Goal: Task Accomplishment & Management: Complete application form

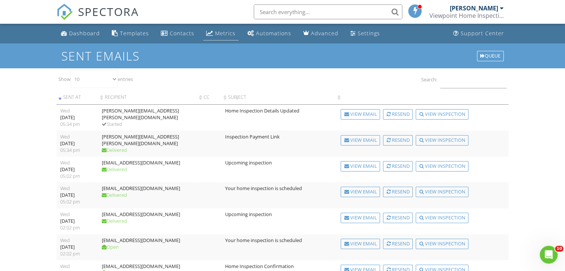
click at [224, 32] on div "Metrics" at bounding box center [225, 33] width 20 height 7
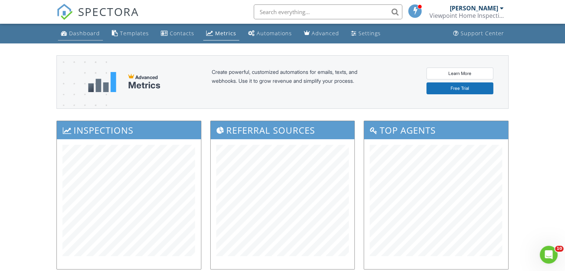
click at [87, 33] on div "Dashboard" at bounding box center [84, 33] width 31 height 7
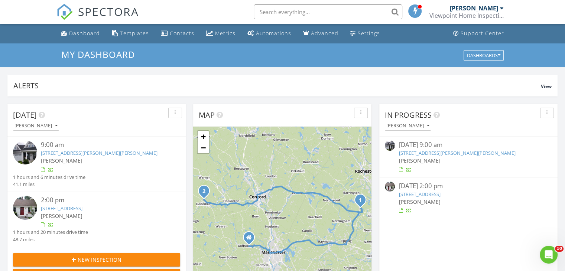
click at [67, 154] on link "16 Daniels Dr, Lee, NH 03861" at bounding box center [99, 153] width 117 height 7
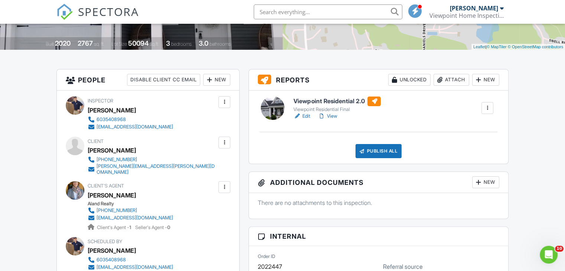
click at [333, 116] on link "View" at bounding box center [326, 115] width 19 height 7
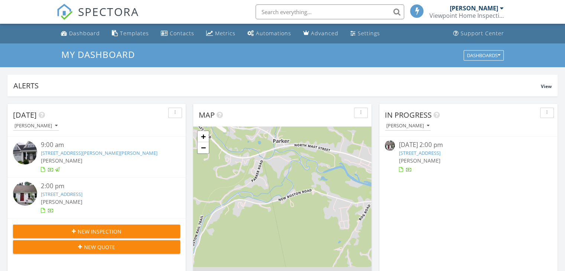
scroll to position [3, 4]
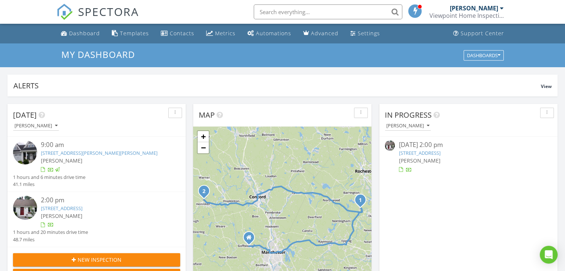
click at [74, 209] on link "132 Old Mill Pond Rd, Henniker, NH 03242" at bounding box center [62, 208] width 42 height 7
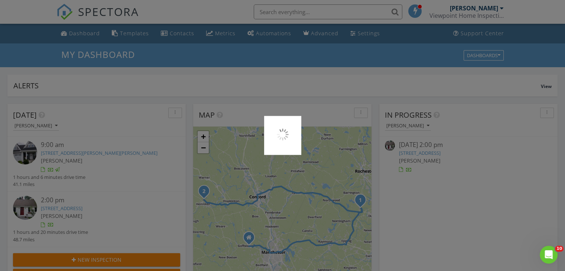
scroll to position [0, 0]
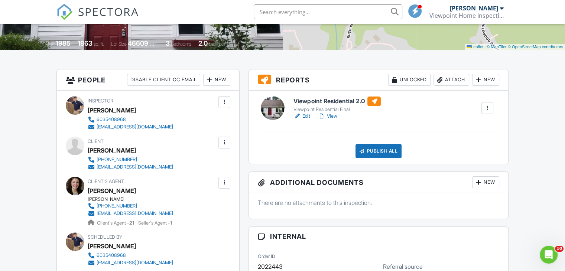
click at [335, 116] on link "View" at bounding box center [326, 115] width 19 height 7
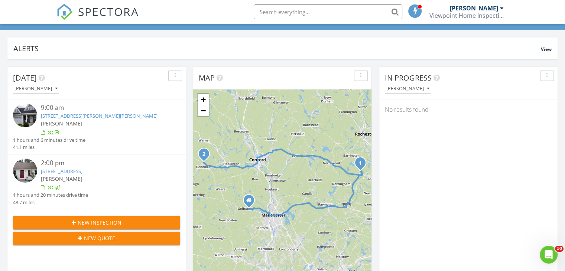
scroll to position [37, 0]
click at [101, 226] on span "New Inspection" at bounding box center [100, 223] width 44 height 8
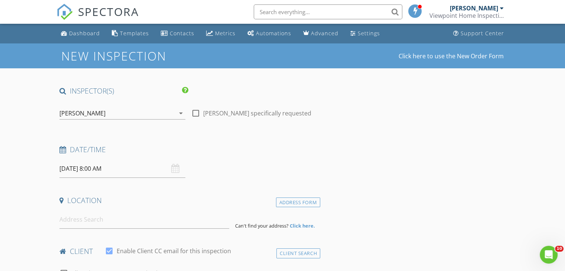
click at [122, 167] on input "[DATE] 8:00 AM" at bounding box center [122, 169] width 126 height 18
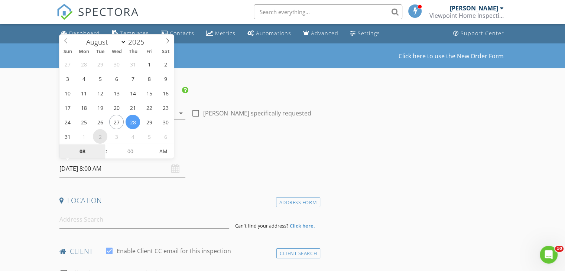
select select "8"
type input "[DATE] 8:00 AM"
type input "09"
type input "[DATE] 9:00 AM"
click at [103, 147] on span at bounding box center [102, 147] width 5 height 7
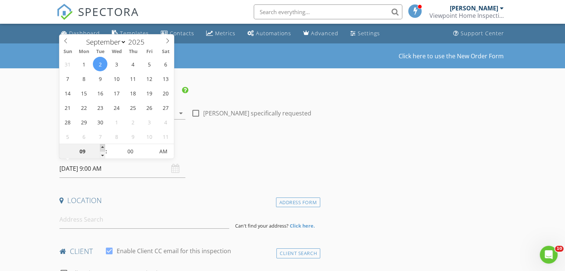
type input "10"
type input "[DATE] 10:00 AM"
click at [103, 147] on span at bounding box center [102, 147] width 5 height 7
click at [223, 152] on h4 "Date/Time" at bounding box center [188, 150] width 258 height 10
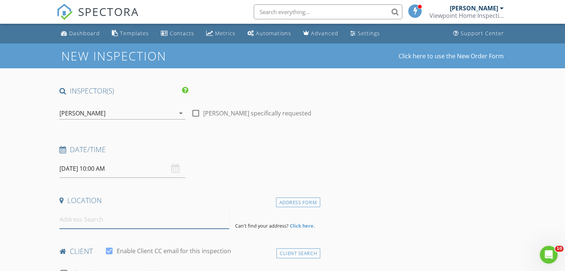
click at [72, 222] on input at bounding box center [144, 220] width 170 height 18
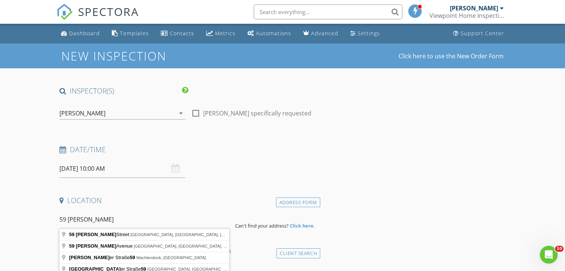
type input "59 Langdorf Street, Moultonborough, NH, USA"
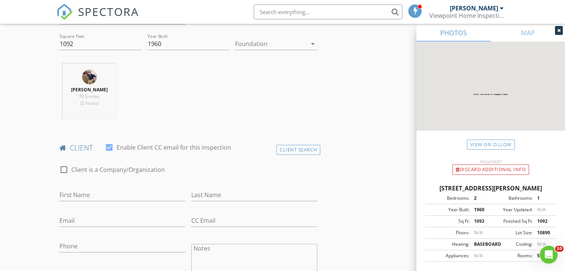
scroll to position [260, 0]
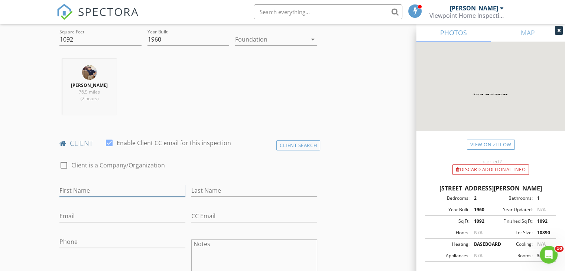
click at [83, 193] on input "First Name" at bounding box center [122, 191] width 126 height 12
type input "[PERSON_NAME]"
type input "Last"
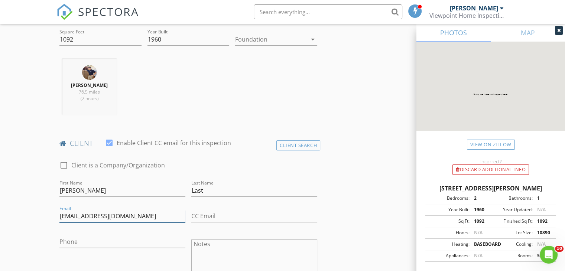
type input "[EMAIL_ADDRESS][DOMAIN_NAME]"
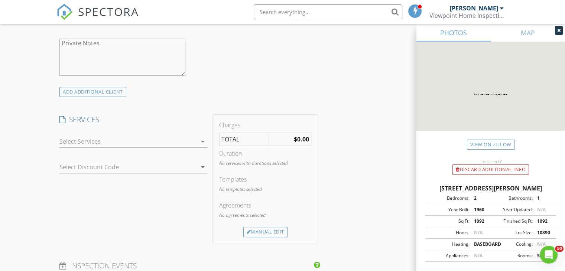
scroll to position [520, 0]
type input "[PHONE_NUMBER]"
click at [93, 139] on div at bounding box center [127, 140] width 137 height 12
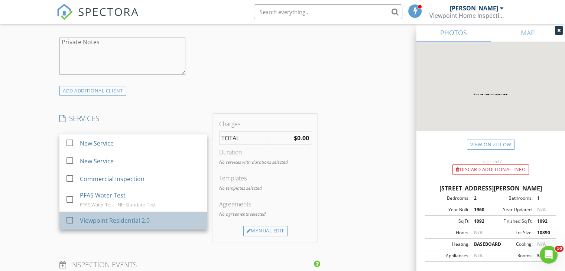
click at [105, 221] on div "Viewpoint Residential 2.0" at bounding box center [115, 220] width 70 height 9
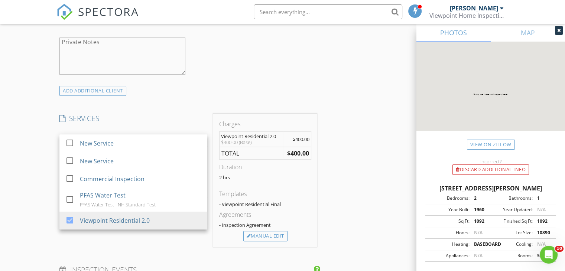
click at [107, 233] on div "SERVICES check_box_outline_blank New Service check_box_outline_blank New Servic…" at bounding box center [133, 181] width 154 height 134
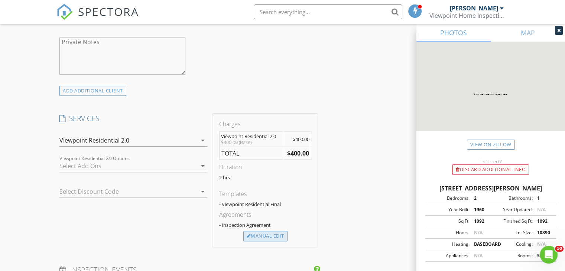
click at [269, 235] on div "Manual Edit" at bounding box center [265, 236] width 44 height 10
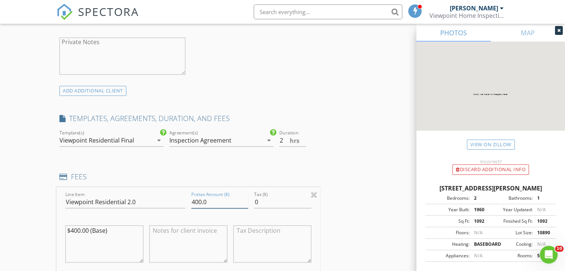
click at [194, 201] on input "400.0" at bounding box center [219, 202] width 57 height 12
type input "500.0"
click at [74, 228] on textarea "$400.00 (Base)" at bounding box center [104, 243] width 78 height 37
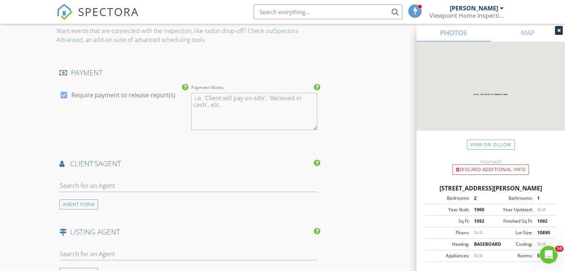
scroll to position [854, 0]
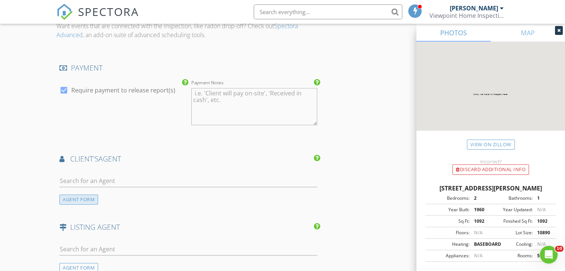
type textarea "$500.00 (Base)"
click at [76, 197] on div "AGENT FORM" at bounding box center [78, 200] width 39 height 10
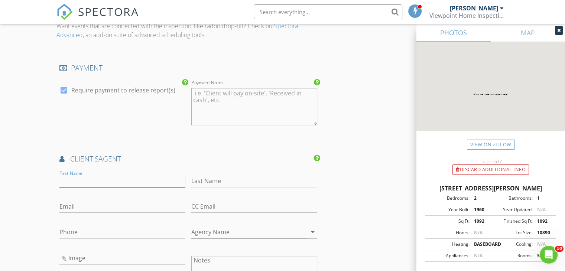
click at [79, 182] on input "First Name" at bounding box center [122, 181] width 126 height 12
type input "[PERSON_NAME]"
type input "Tolios"
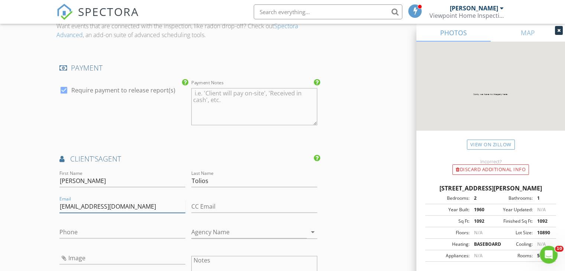
type input "[EMAIL_ADDRESS][DOMAIN_NAME]"
type input "[PHONE_NUMBER]"
click at [202, 230] on input "Agency Name" at bounding box center [248, 232] width 115 height 12
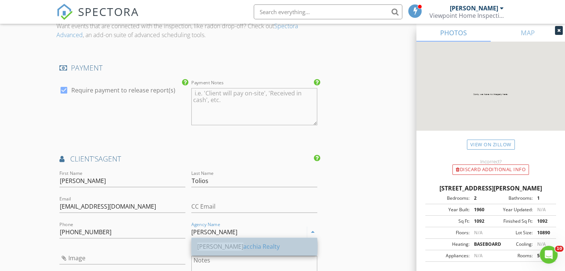
click at [229, 245] on div "Lam acchia Realty" at bounding box center [254, 246] width 114 height 9
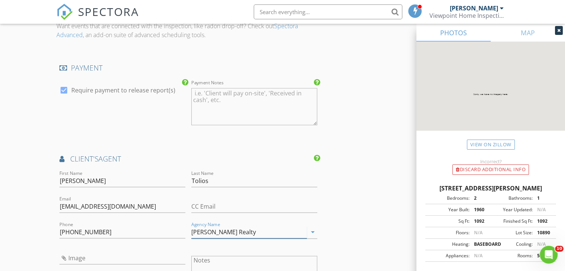
type input "[PERSON_NAME] Realty"
click at [105, 257] on input "Image" at bounding box center [122, 258] width 126 height 12
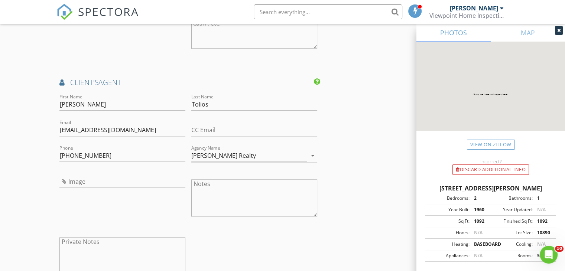
scroll to position [965, 0]
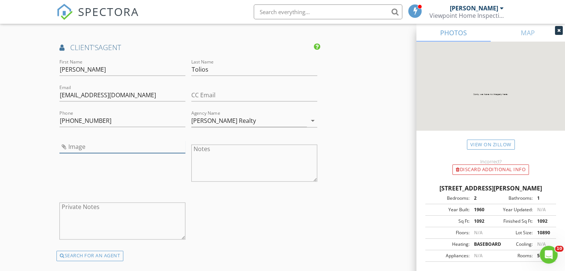
type input "Billt.jpg"
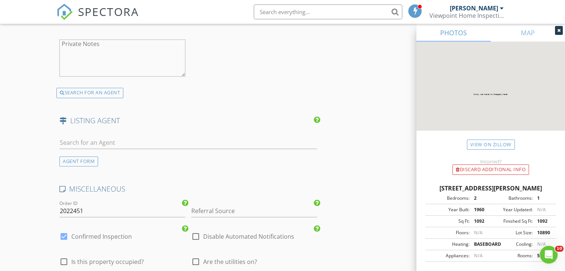
scroll to position [1225, 0]
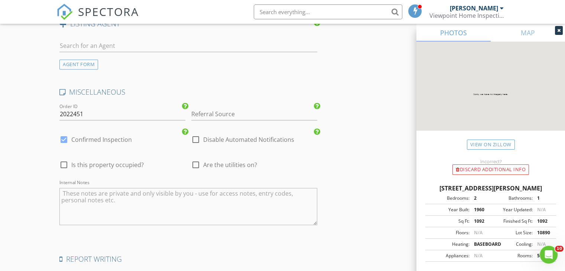
click at [64, 161] on div at bounding box center [64, 165] width 13 height 13
checkbox input "true"
click at [193, 162] on div at bounding box center [195, 165] width 13 height 13
checkbox input "true"
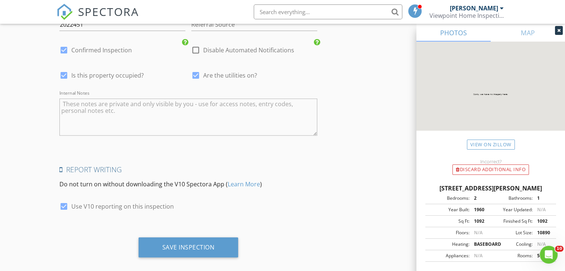
scroll to position [1322, 0]
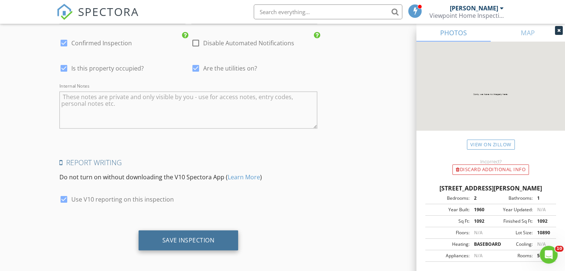
click at [196, 237] on div "Save Inspection" at bounding box center [188, 239] width 52 height 7
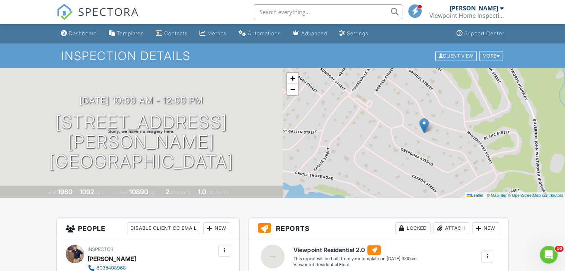
click at [180, 35] on div "Contacts" at bounding box center [175, 33] width 23 height 6
